Goal: Check status

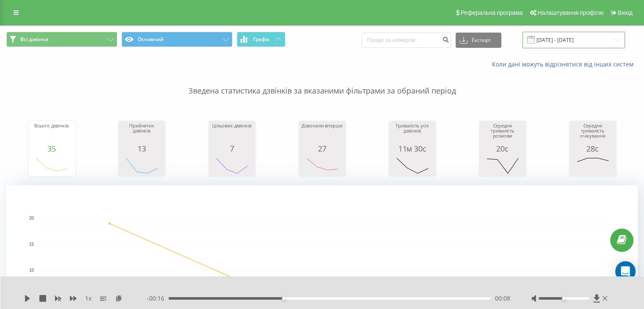
click at [577, 44] on input "[DATE] - [DATE]" at bounding box center [574, 40] width 103 height 17
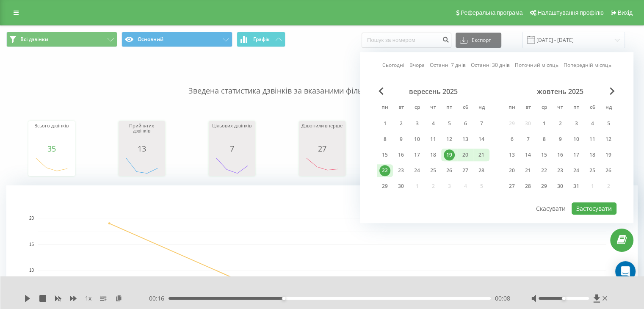
click at [383, 173] on div "22" at bounding box center [385, 170] width 11 height 11
click at [414, 172] on div "24" at bounding box center [417, 170] width 11 height 11
click at [400, 172] on div "23" at bounding box center [401, 170] width 11 height 11
click at [388, 172] on div "22" at bounding box center [385, 170] width 11 height 11
click at [591, 208] on button "Застосувати" at bounding box center [594, 208] width 45 height 12
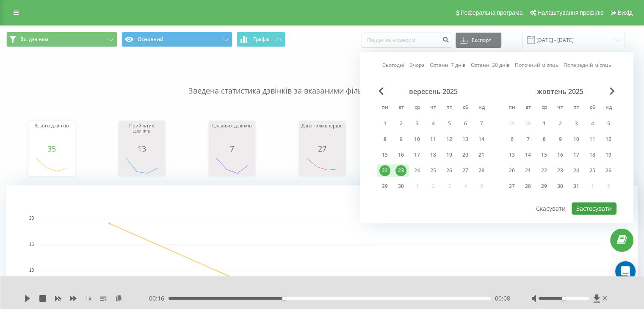
type input "[DATE] - [DATE]"
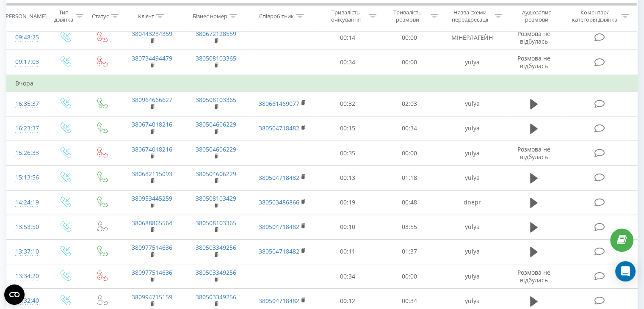
scroll to position [528, 0]
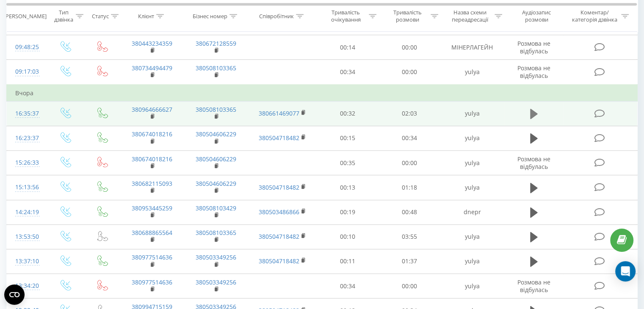
click at [530, 112] on icon at bounding box center [534, 114] width 8 height 12
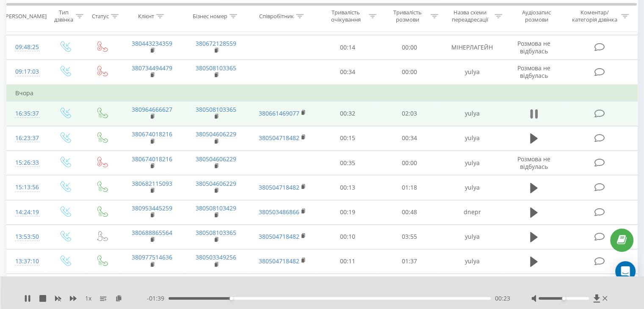
click at [535, 114] on icon at bounding box center [534, 114] width 8 height 12
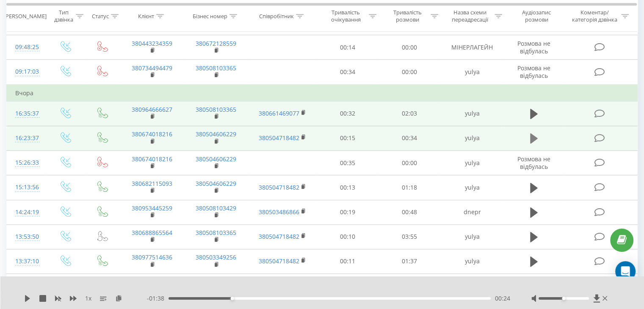
click at [532, 136] on icon at bounding box center [534, 138] width 8 height 10
